Goal: Find specific page/section: Find specific page/section

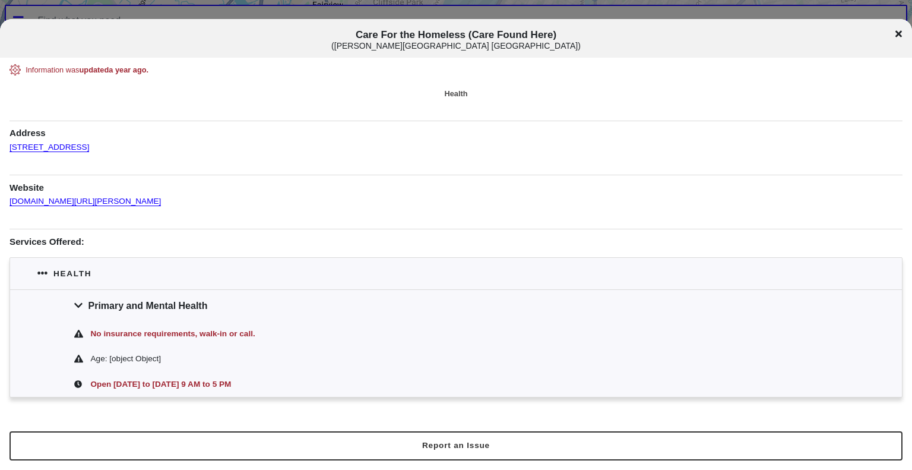
drag, startPoint x: 131, startPoint y: 144, endPoint x: 8, endPoint y: 148, distance: 122.4
click at [8, 148] on div "Information was updated a year ago . Health Address 528 E 149th St, Bronx, 1045…" at bounding box center [456, 230] width 912 height 333
copy link "528 E 149th St, Bronx, 10455"
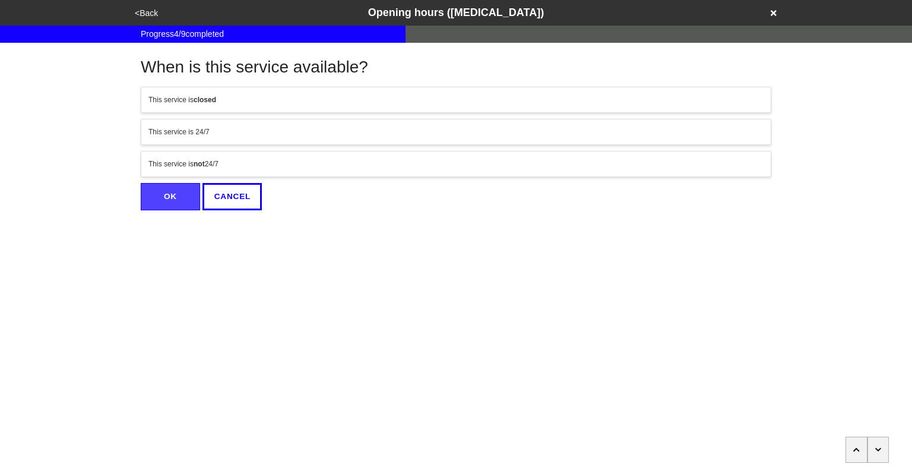
click at [149, 16] on button "<Back" at bounding box center [146, 14] width 30 height 14
